Goal: Task Accomplishment & Management: Manage account settings

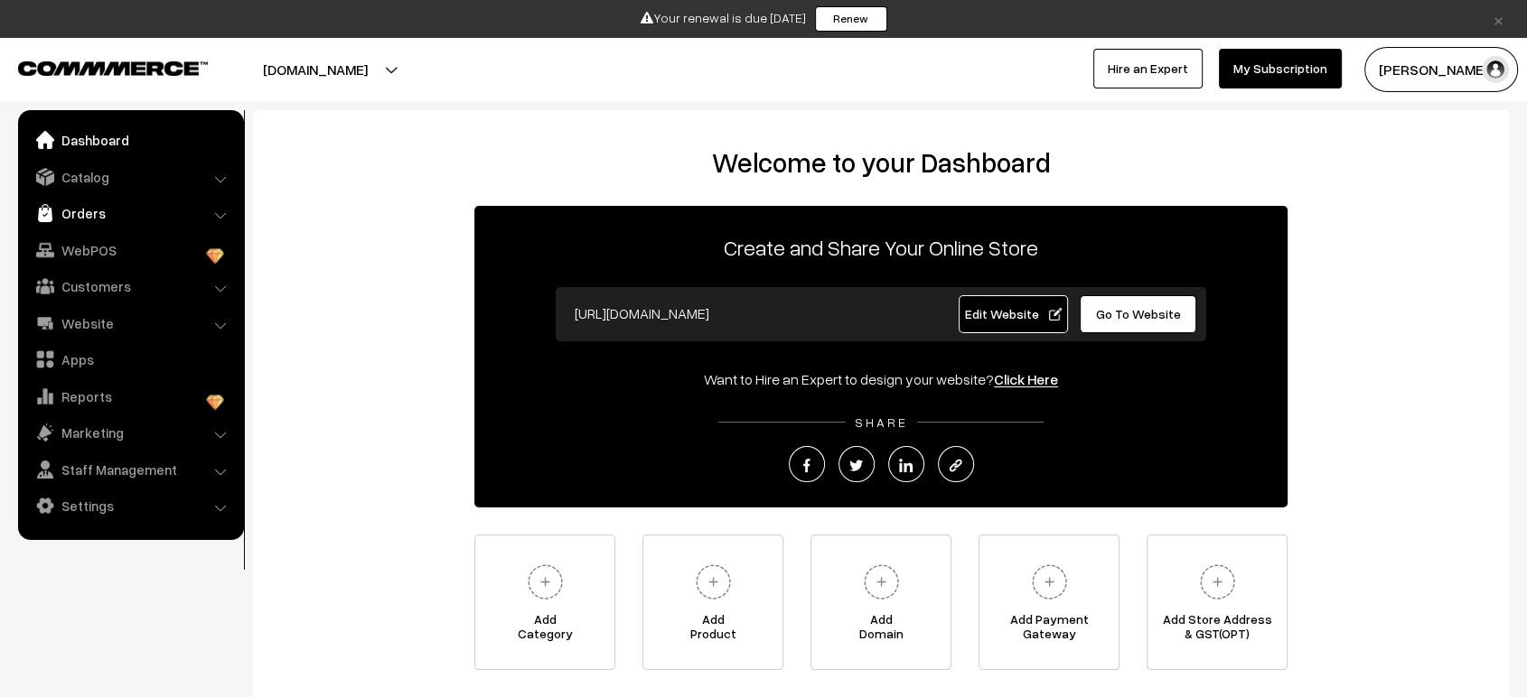
click at [103, 201] on link "Orders" at bounding box center [130, 213] width 215 height 33
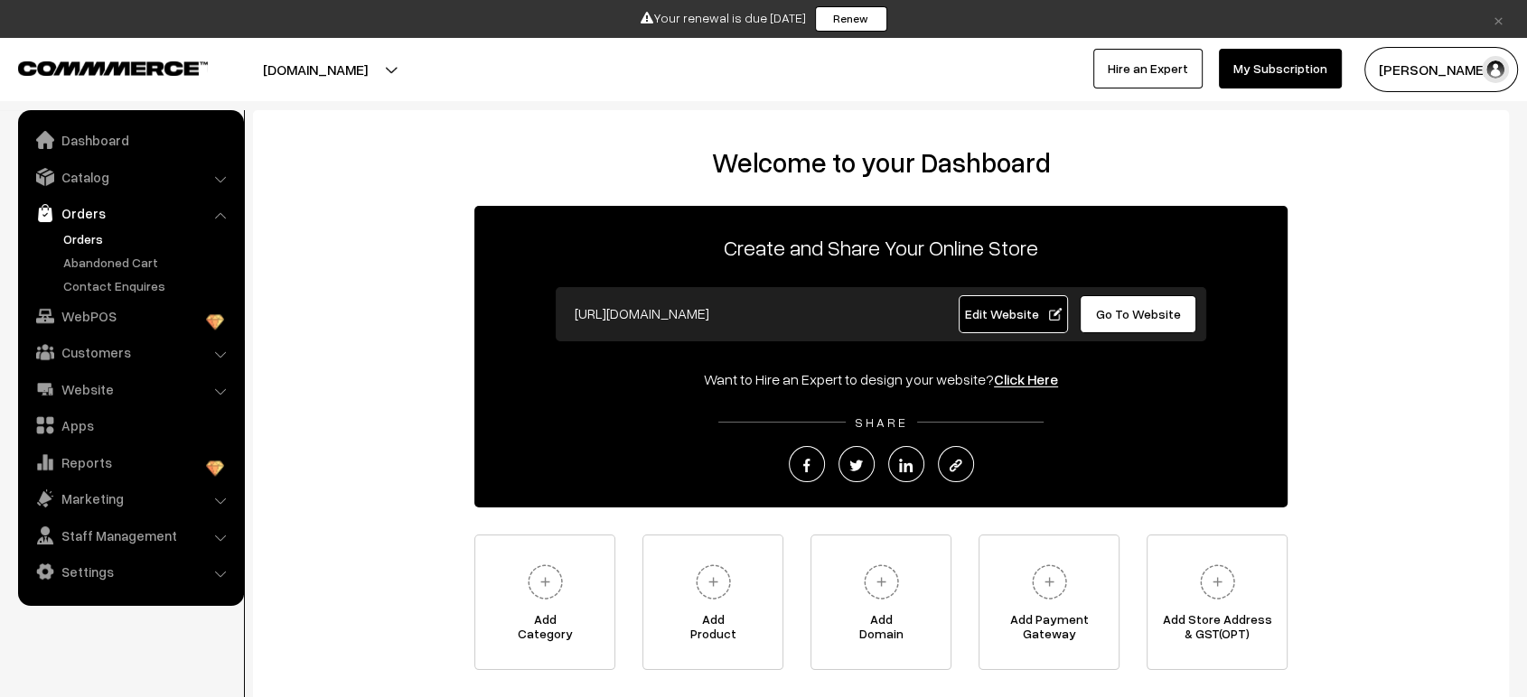
click at [92, 235] on link "Orders" at bounding box center [148, 238] width 179 height 19
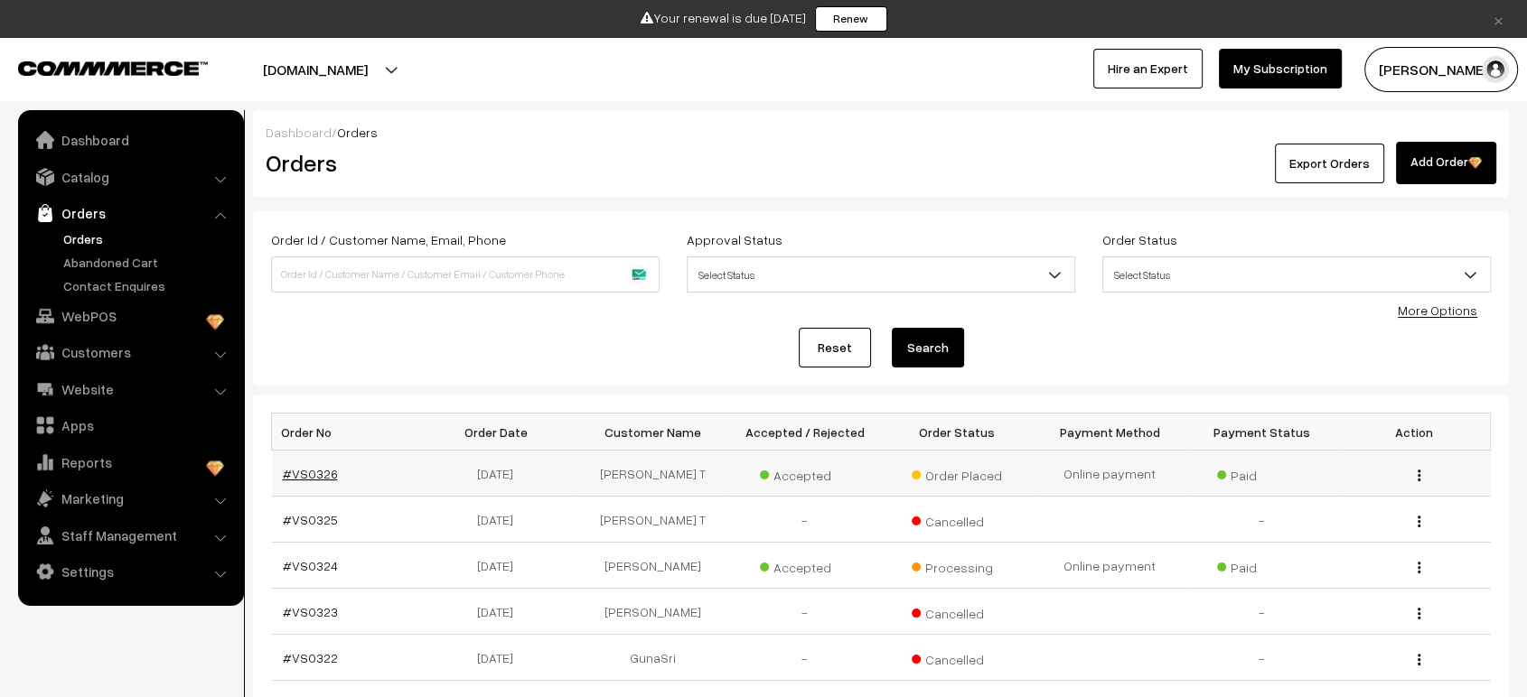
click at [314, 467] on link "#VS0326" at bounding box center [310, 473] width 55 height 15
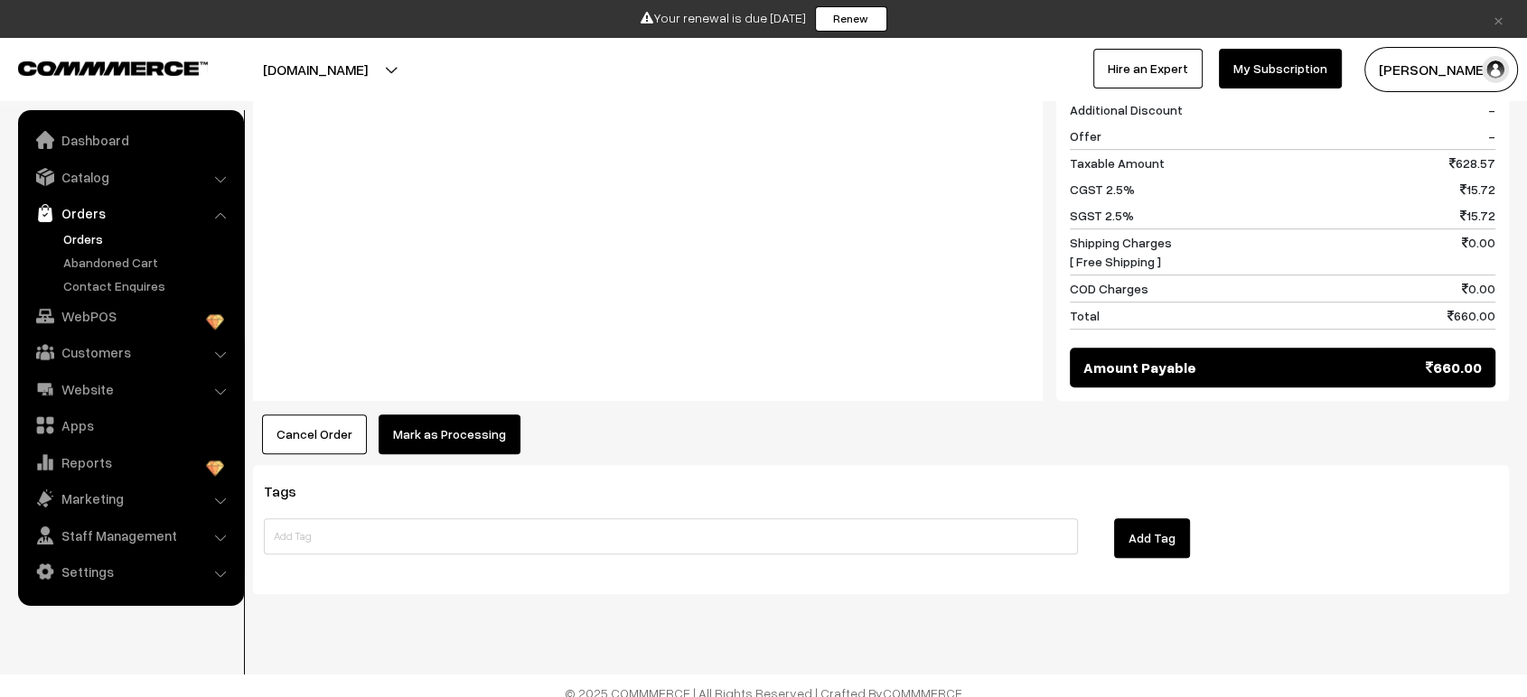
click at [466, 426] on button "Mark as Processing" at bounding box center [450, 435] width 142 height 40
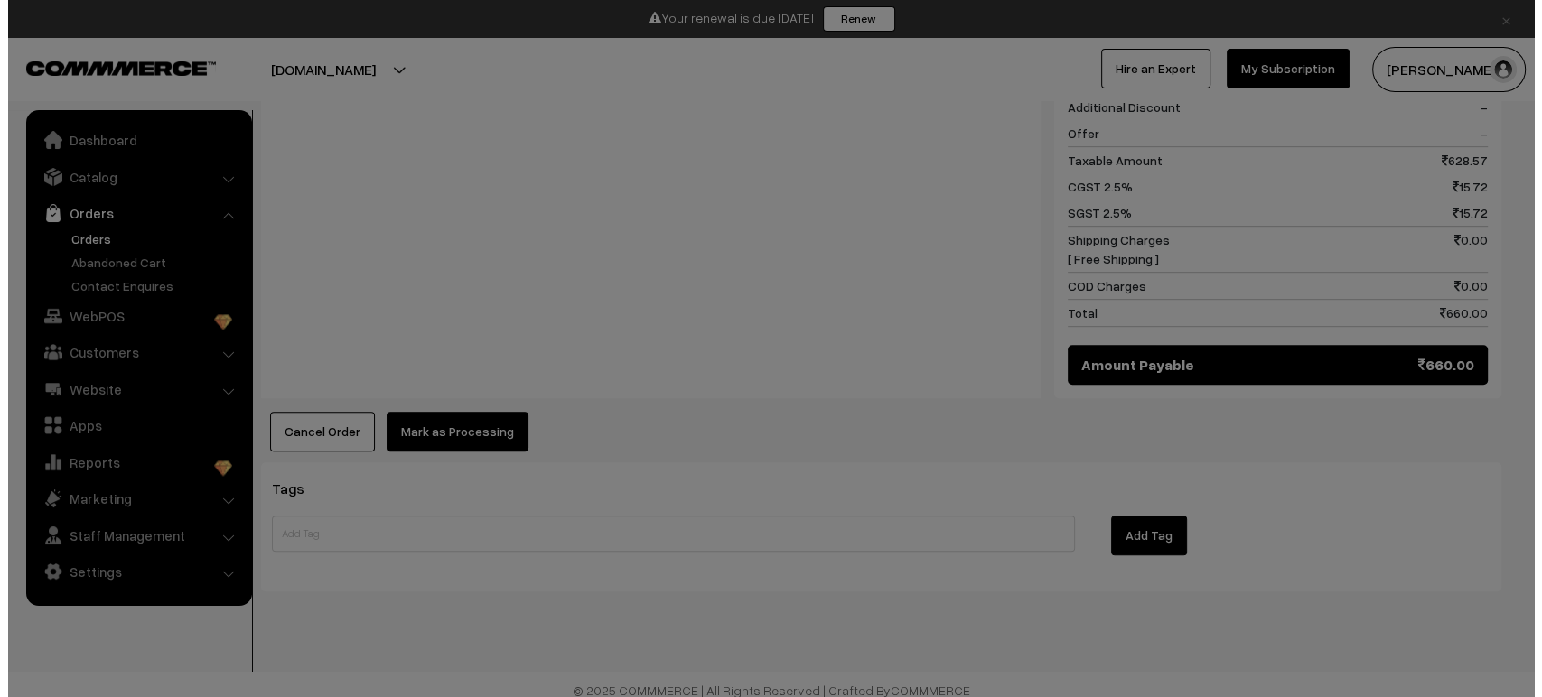
scroll to position [905, 0]
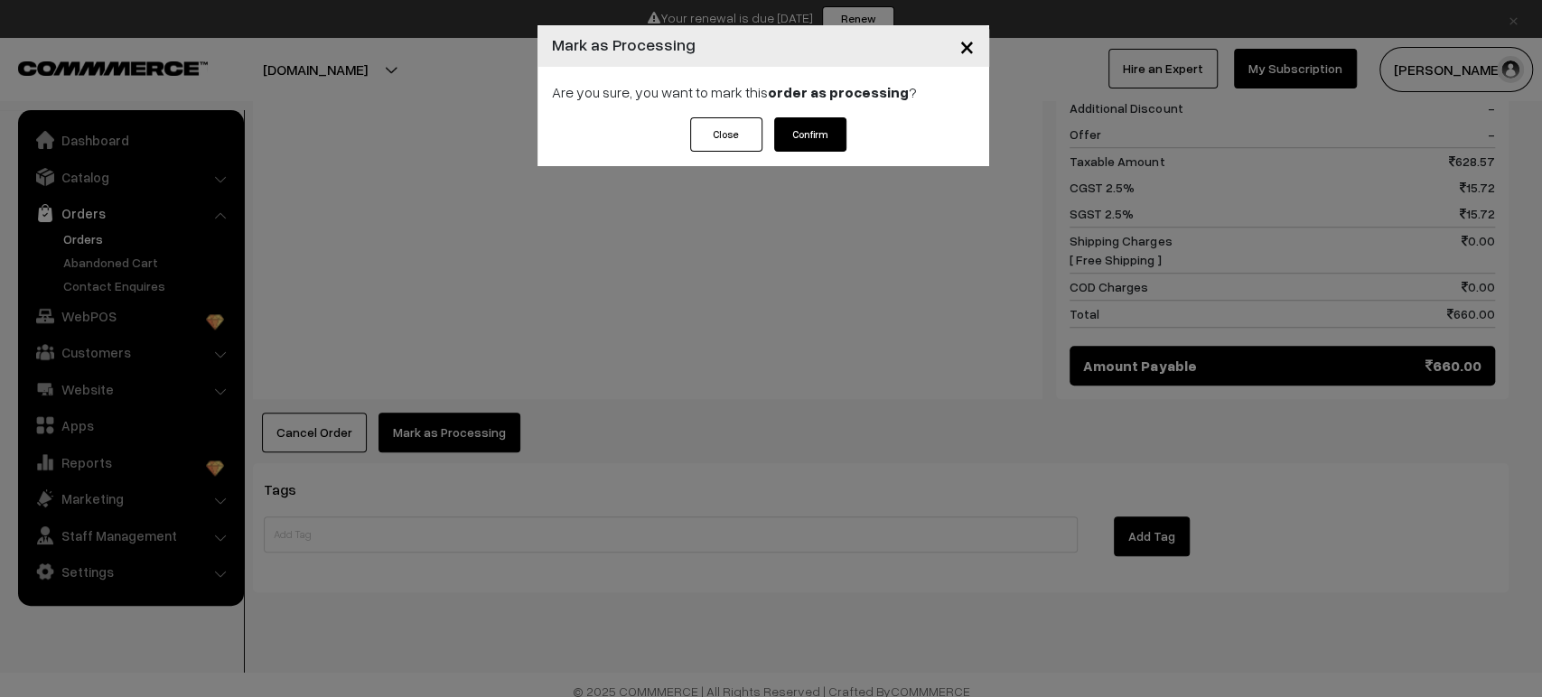
click at [823, 137] on button "Confirm" at bounding box center [810, 134] width 72 height 34
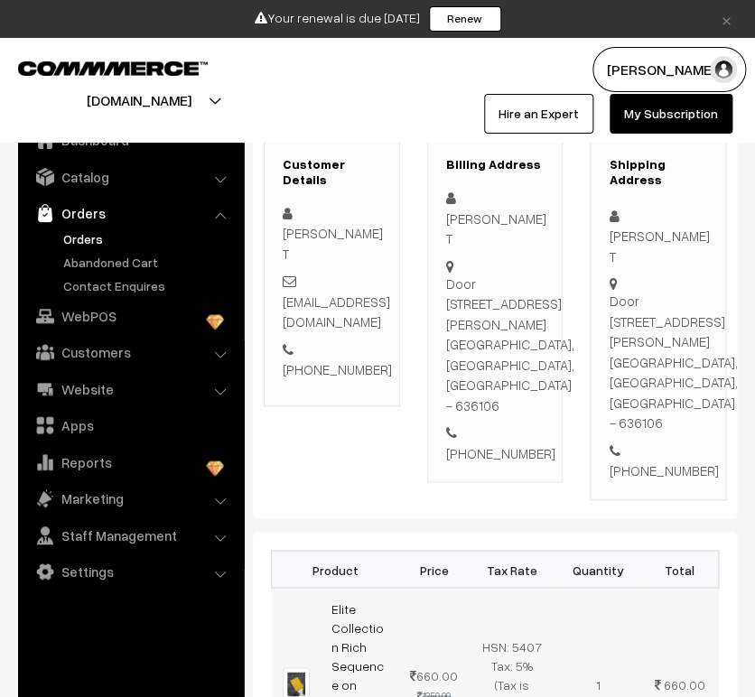
scroll to position [401, 0]
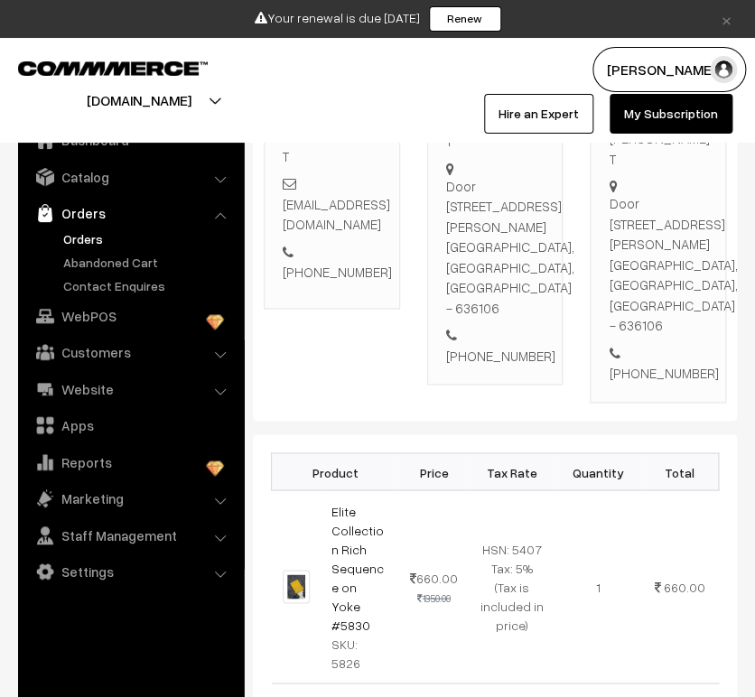
drag, startPoint x: 477, startPoint y: 163, endPoint x: 470, endPoint y: 219, distance: 56.5
click at [470, 219] on div "[PERSON_NAME] T [STREET_ADDRESS][PERSON_NAME] [PHONE_NUMBER]" at bounding box center [495, 228] width 98 height 276
click at [487, 253] on div "Door [STREET_ADDRESS][PERSON_NAME]" at bounding box center [510, 247] width 128 height 143
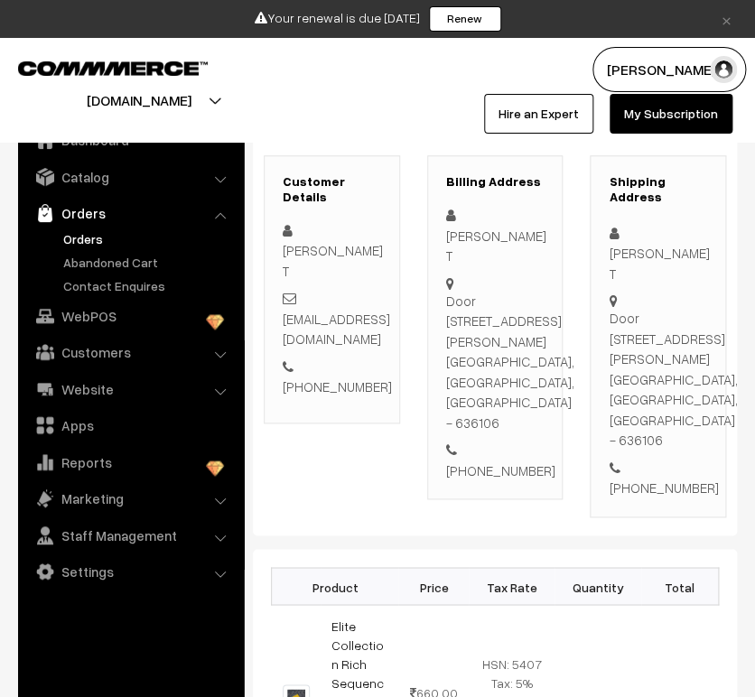
scroll to position [201, 0]
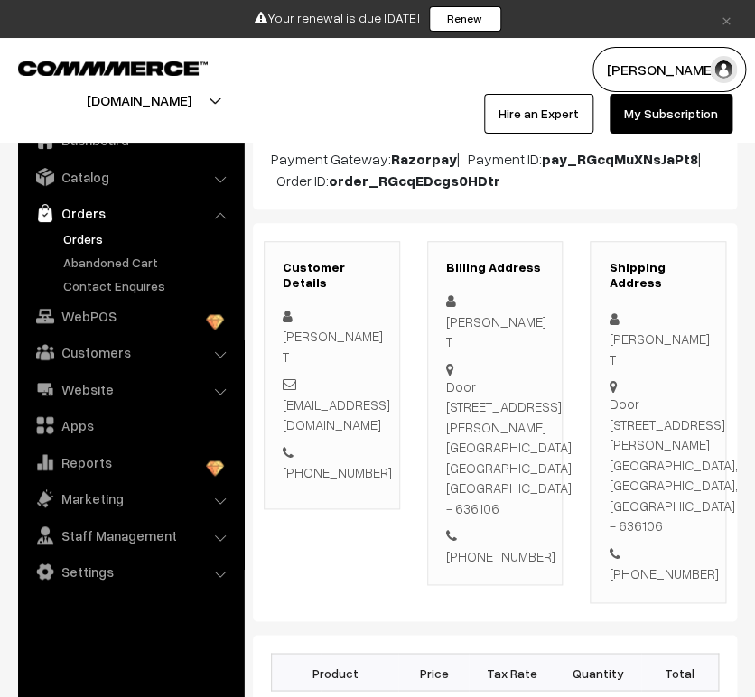
drag, startPoint x: 463, startPoint y: 297, endPoint x: 519, endPoint y: 557, distance: 266.2
click at [519, 557] on div "Manikandan T Door No-12/116, Sivalingapuram Road, Thingal Santhai Opp,, Minnamp…" at bounding box center [495, 429] width 98 height 276
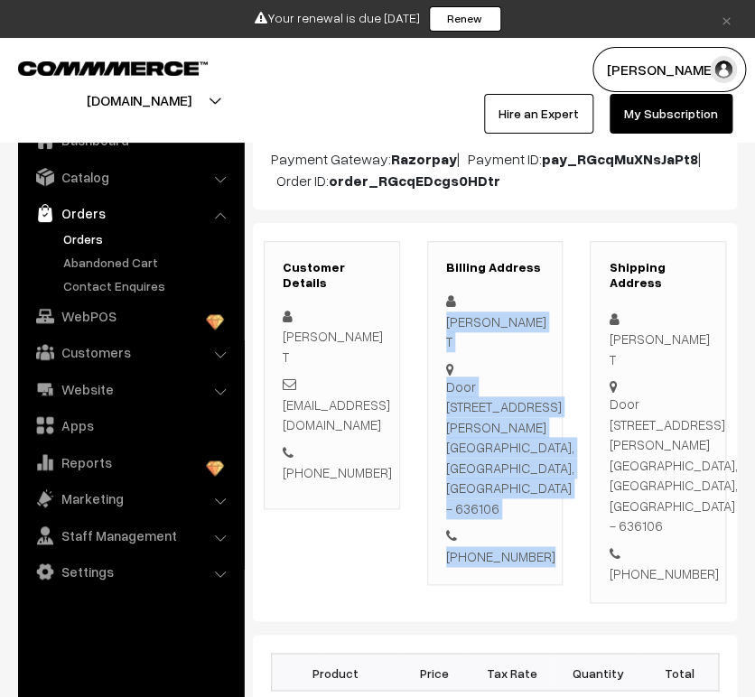
copy div "Manikandan T Door No-12/116, Sivalingapuram Road, Thingal Santhai Opp,, Minnamp…"
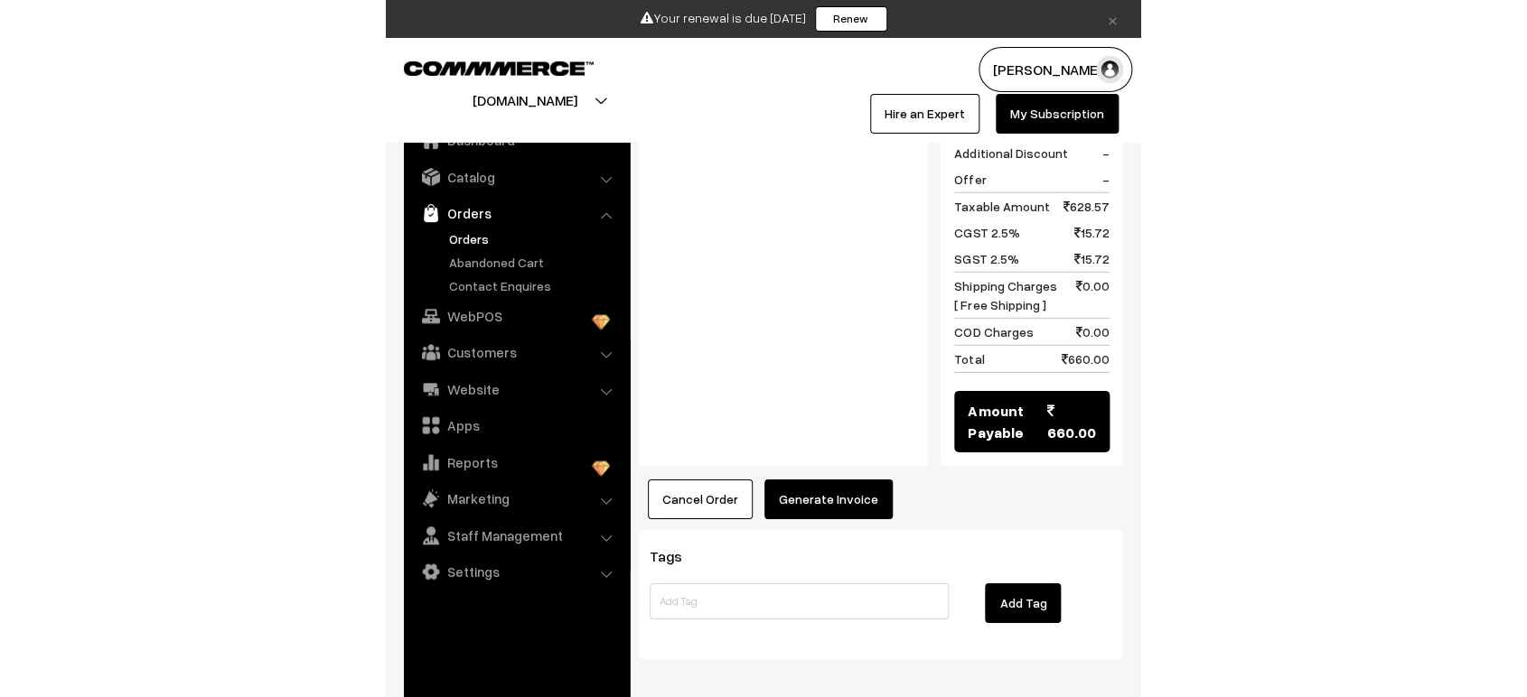
scroll to position [898, 0]
